Goal: Information Seeking & Learning: Learn about a topic

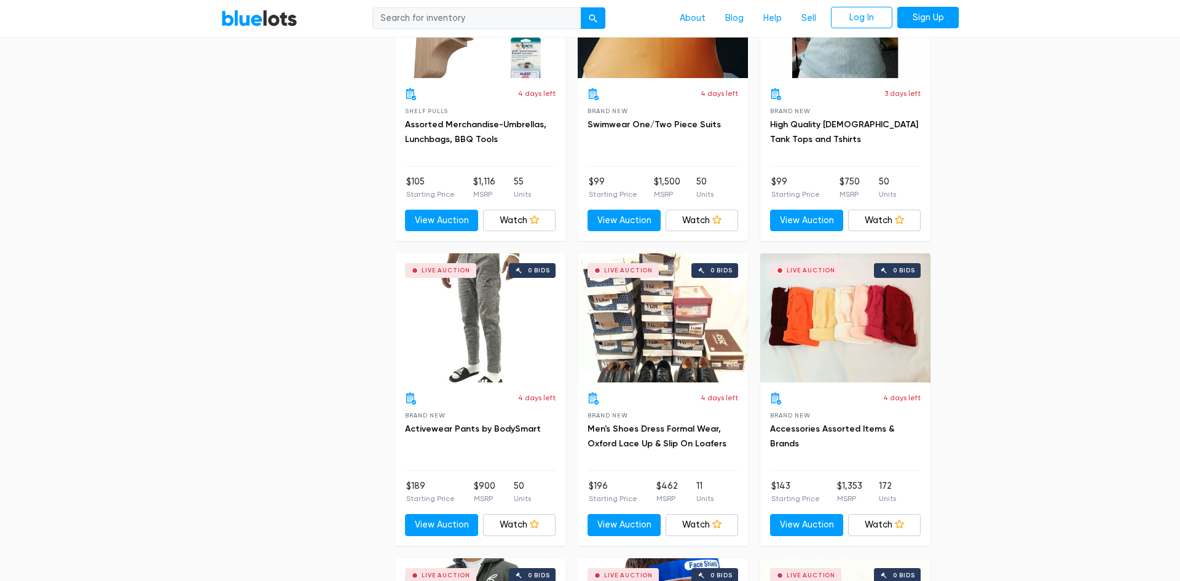
scroll to position [3000, 0]
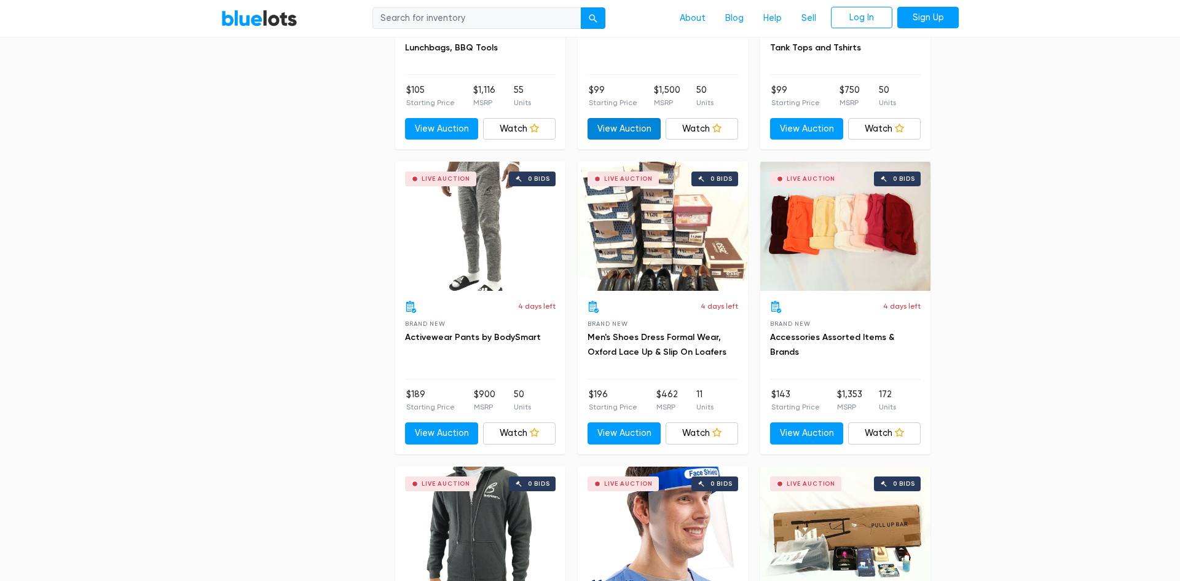
click at [628, 127] on link "View Auction" at bounding box center [624, 129] width 73 height 22
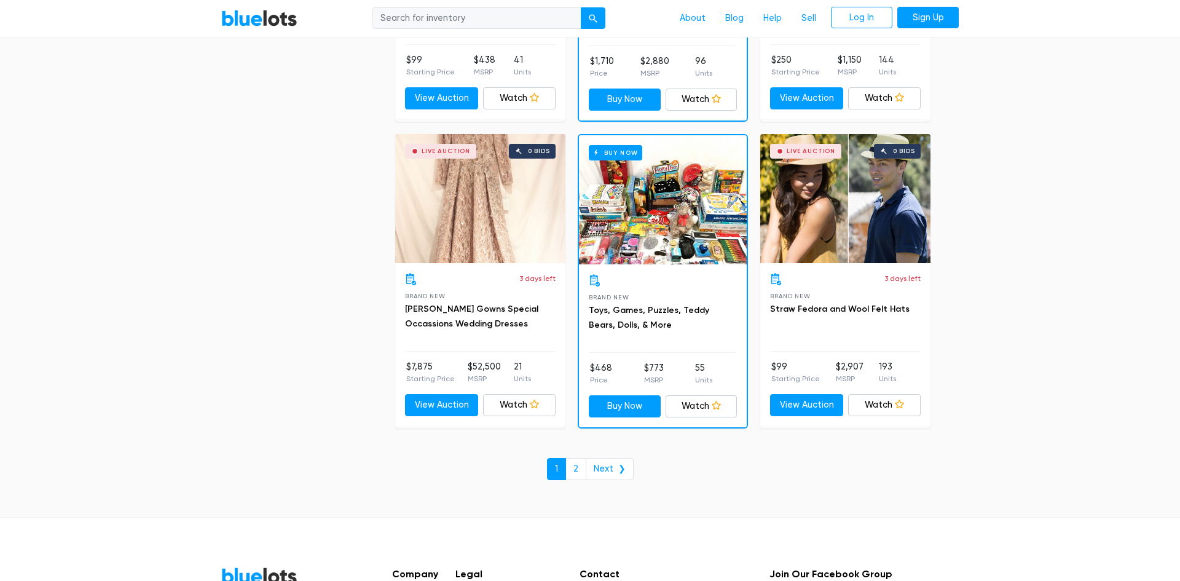
scroll to position [5165, 0]
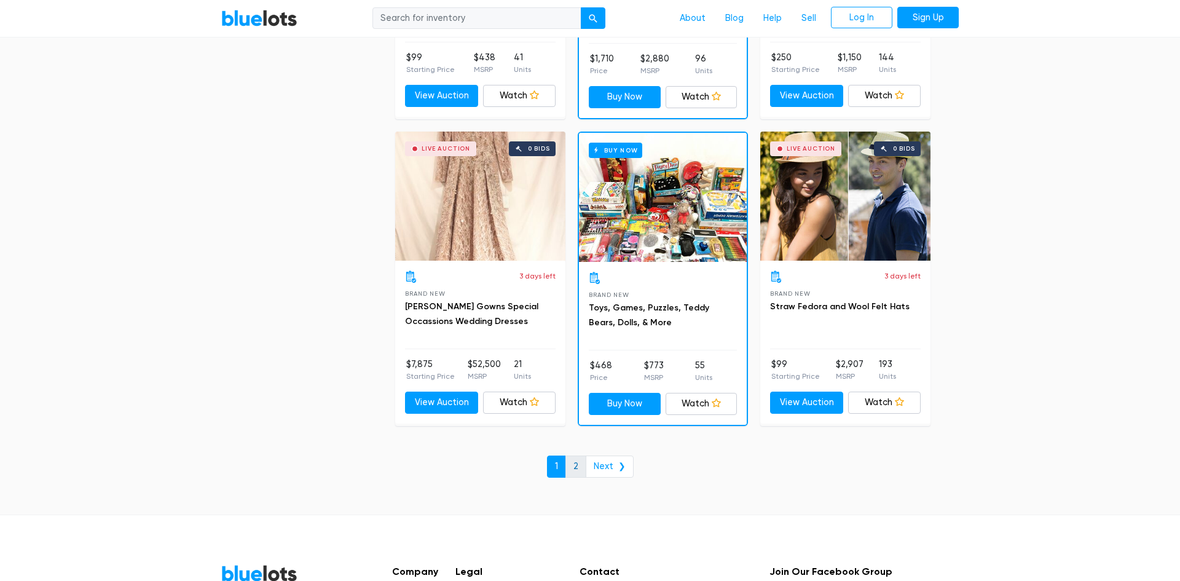
click at [577, 461] on link "2" at bounding box center [576, 467] width 21 height 22
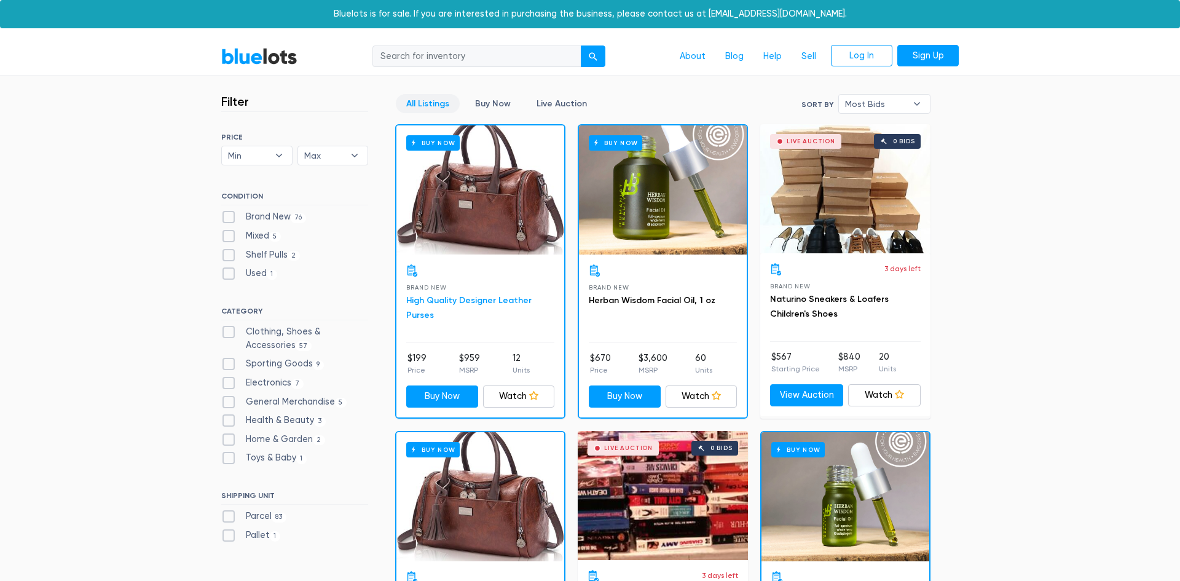
click at [476, 299] on link "High Quality Designer Leather Purses" at bounding box center [468, 307] width 125 height 25
click at [271, 415] on label "Health & Beauty 3" at bounding box center [273, 421] width 105 height 14
click at [229, 415] on Beauty"] "Health & Beauty 3" at bounding box center [225, 418] width 8 height 8
checkbox Beauty"] "true"
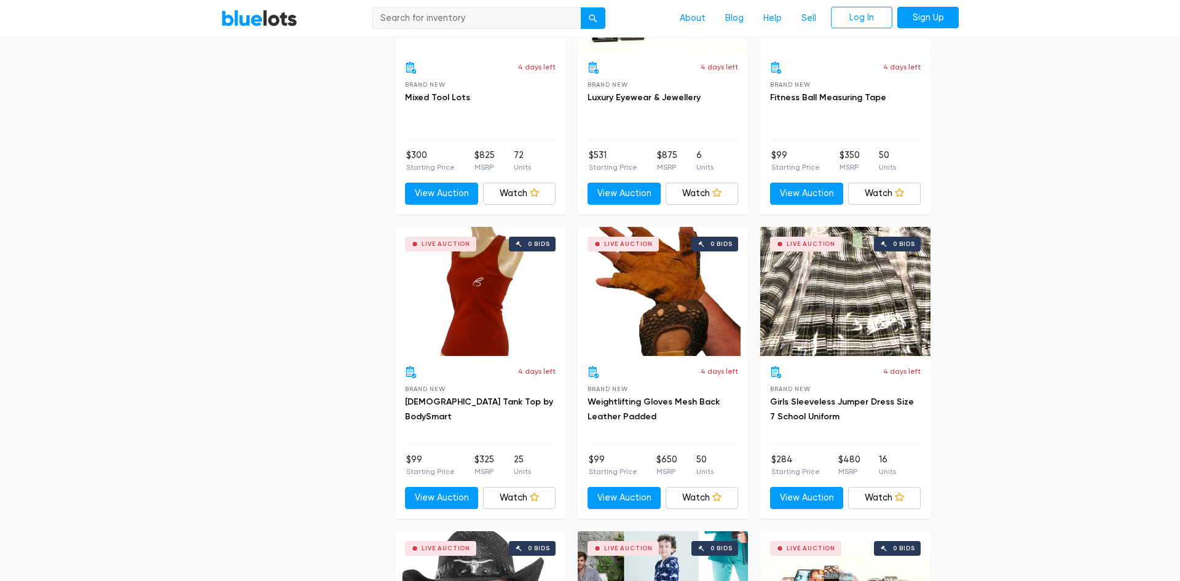
scroll to position [3047, 0]
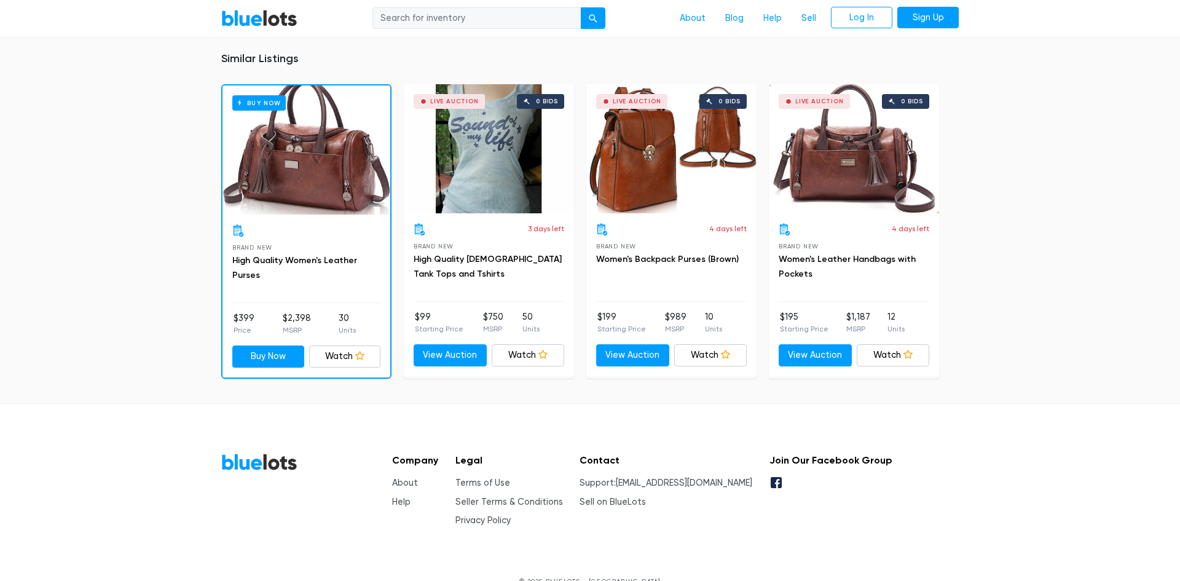
scroll to position [860, 0]
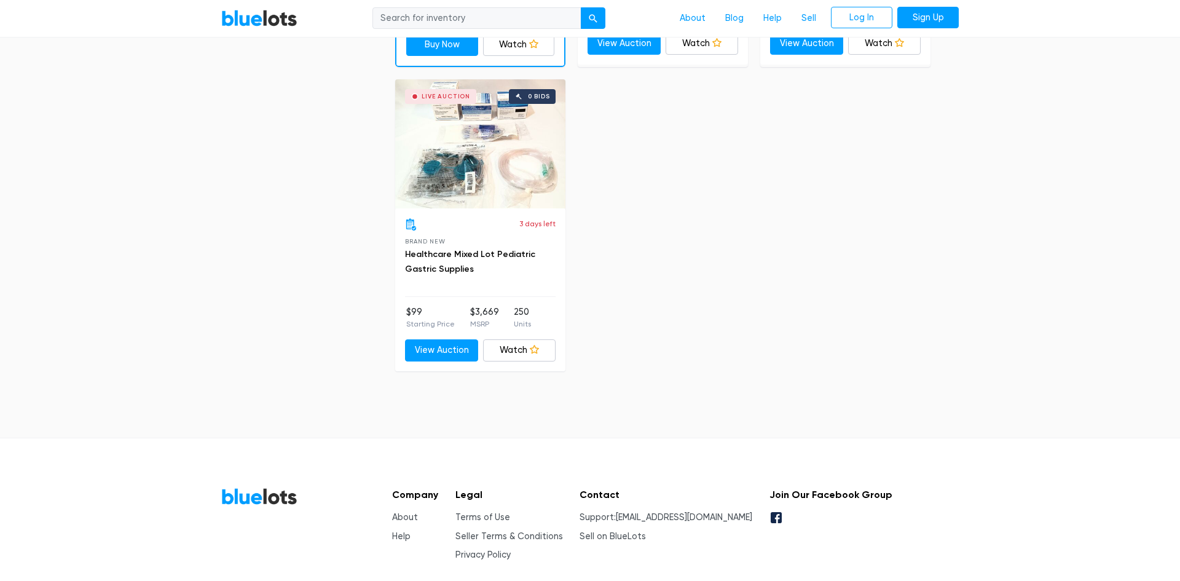
scroll to position [970, 0]
